Goal: Find specific page/section: Find specific page/section

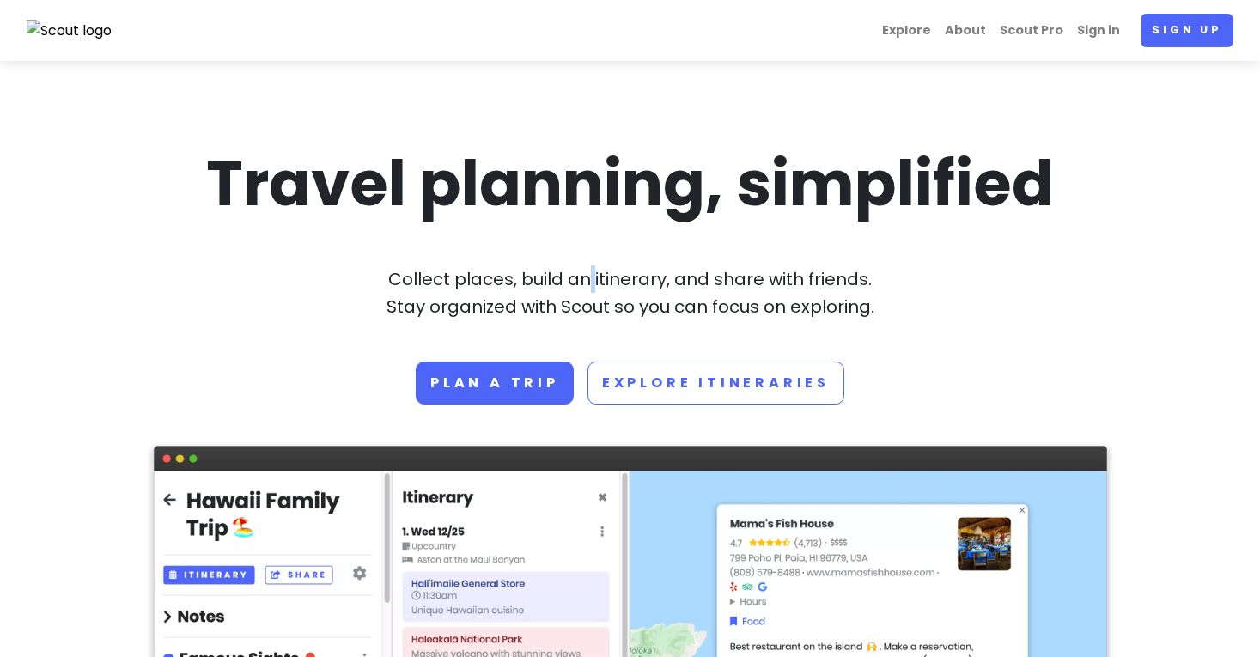
click at [589, 280] on p "Collect places, build an itinerary, and share with friends. Stay organized with…" at bounding box center [630, 292] width 953 height 55
click at [1094, 32] on link "Sign in" at bounding box center [1098, 31] width 57 height 34
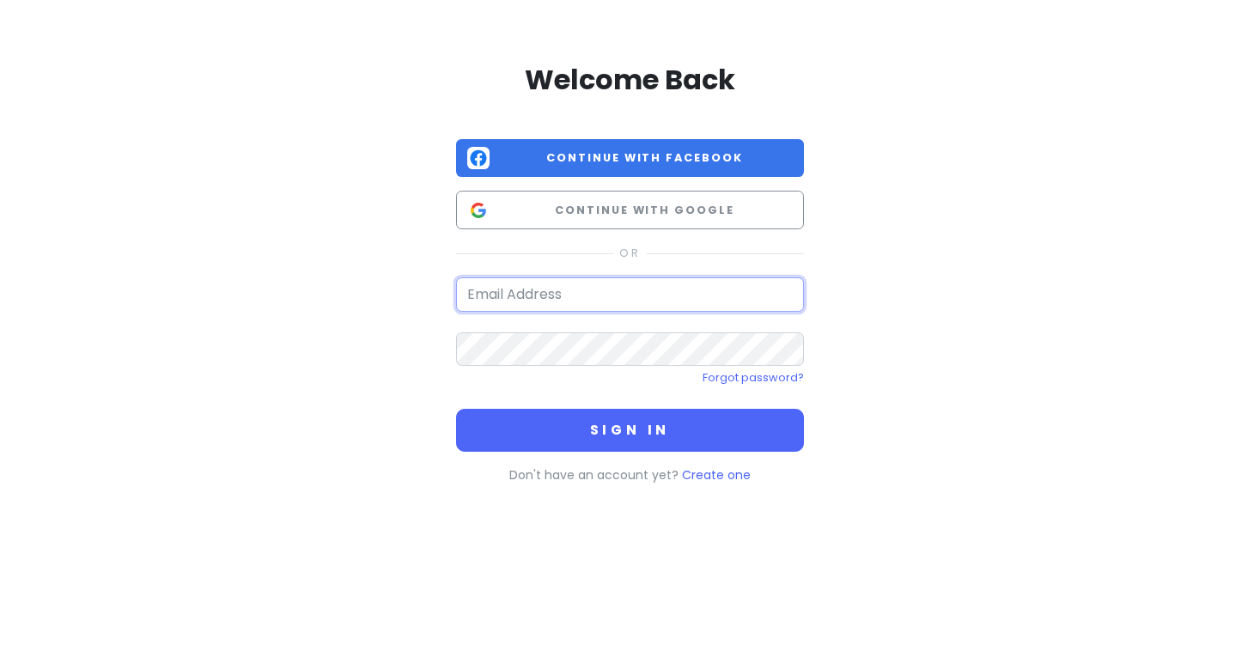
type input "[EMAIL_ADDRESS][DOMAIN_NAME]"
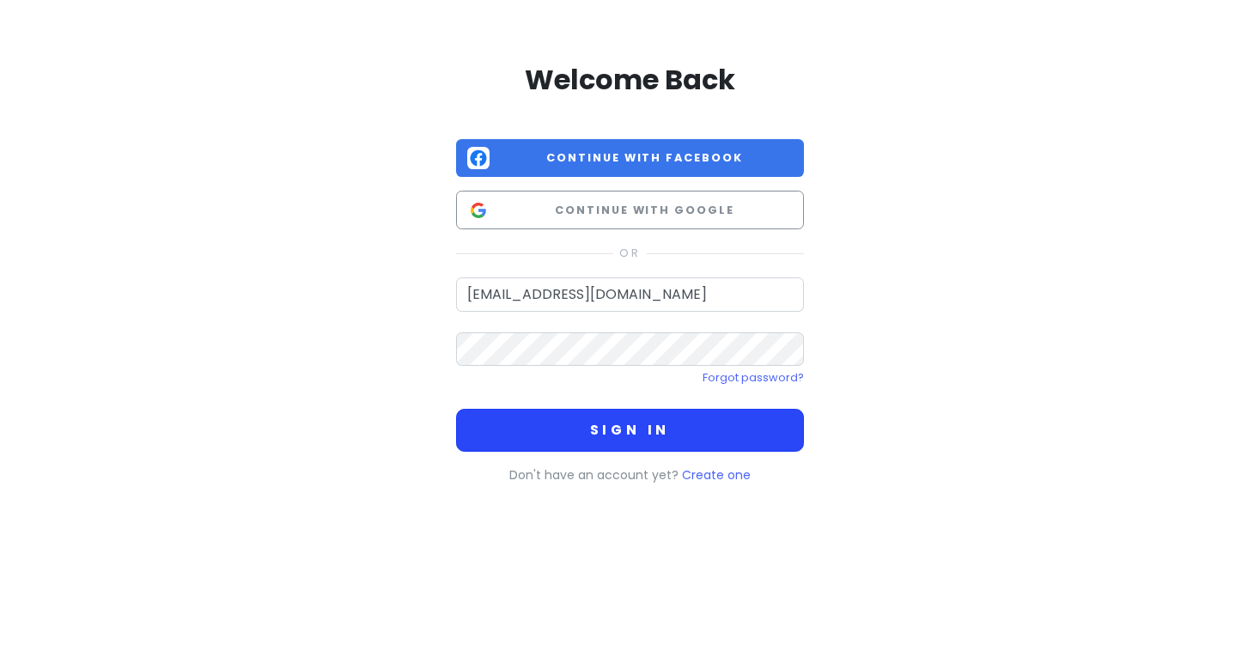
click at [653, 430] on button "Sign in" at bounding box center [630, 430] width 348 height 43
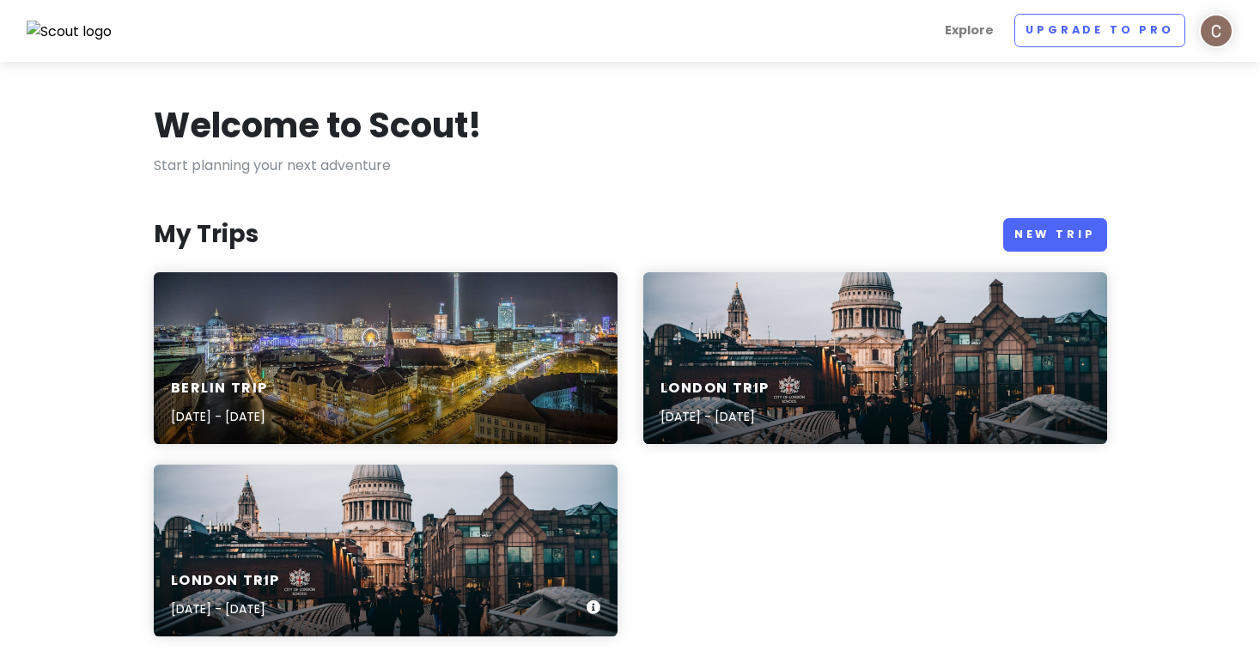
click at [446, 511] on div "London Trip [DATE] - [DATE]" at bounding box center [386, 551] width 464 height 172
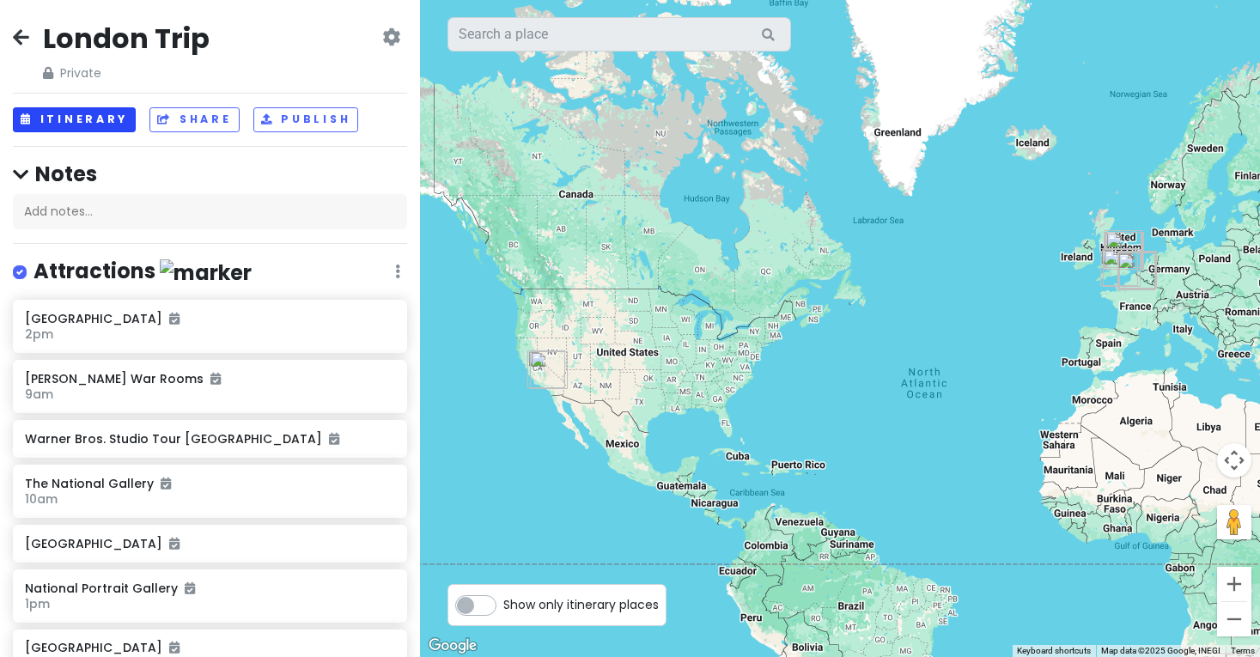
click at [94, 122] on button "Itinerary" at bounding box center [74, 119] width 123 height 25
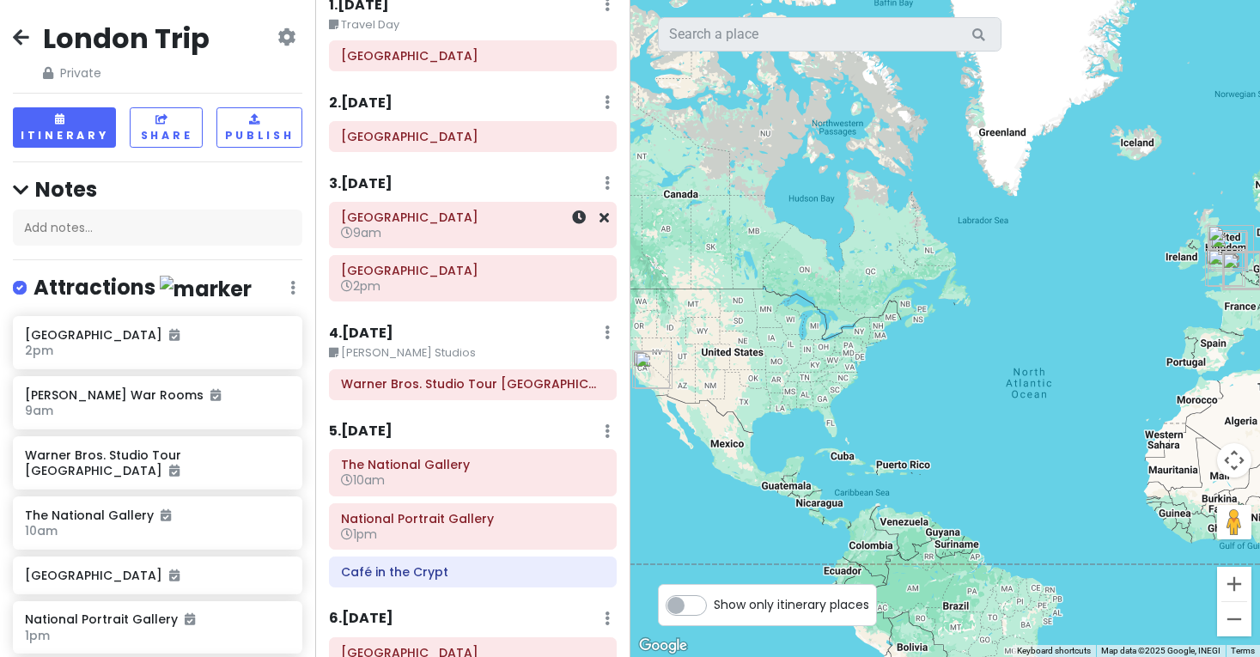
scroll to position [76, 0]
